Goal: Find specific page/section: Find specific page/section

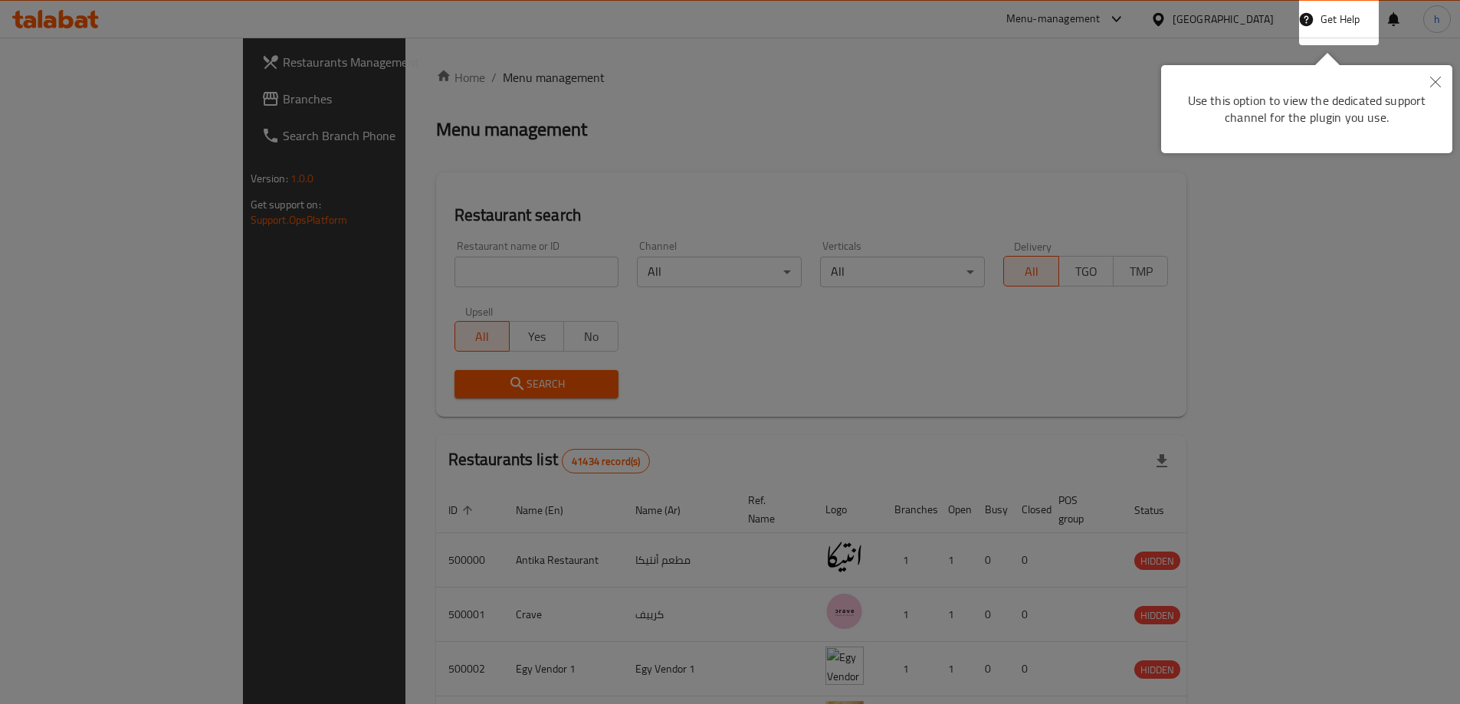
click at [1434, 82] on icon "Close" at bounding box center [1435, 82] width 11 height 11
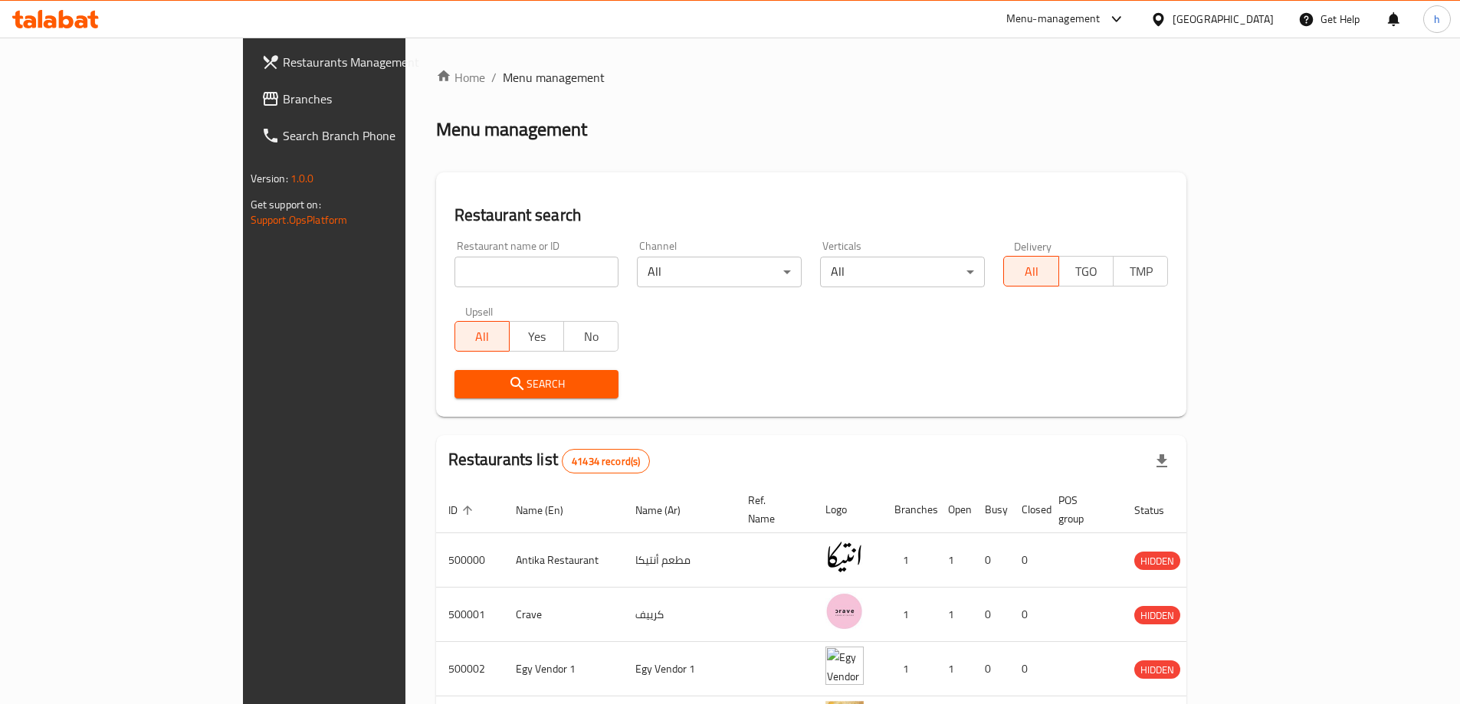
click at [283, 90] on span "Branches" at bounding box center [379, 99] width 192 height 18
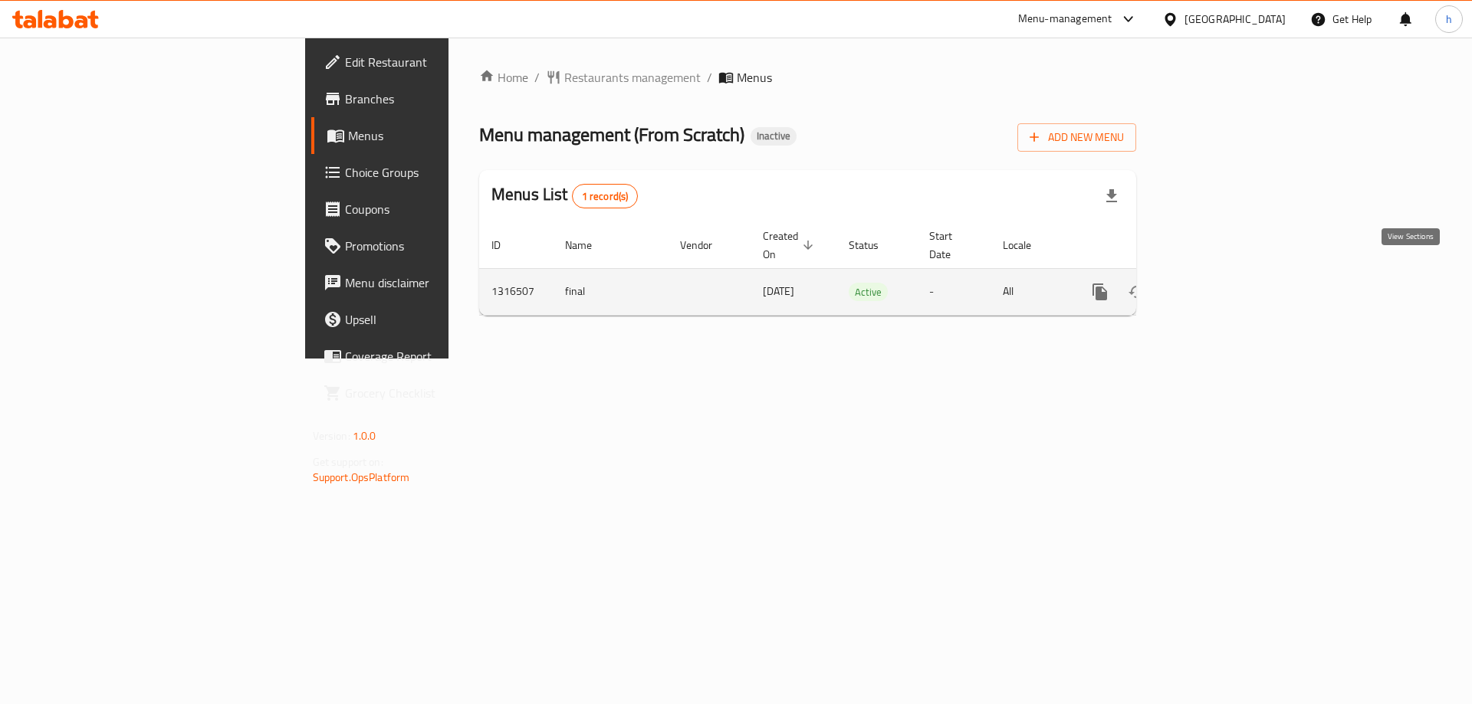
click at [1220, 283] on icon "enhanced table" at bounding box center [1210, 292] width 18 height 18
